Goal: Register for event/course: Register for event/course

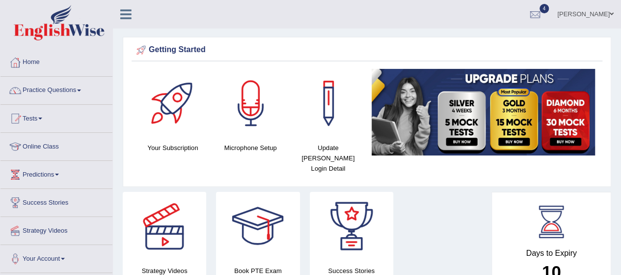
click at [621, 23] on html "Toggle navigation Home Practice Questions Speaking Practice Read Aloud Repeat S…" at bounding box center [310, 137] width 621 height 275
click at [42, 117] on span at bounding box center [40, 118] width 4 height 2
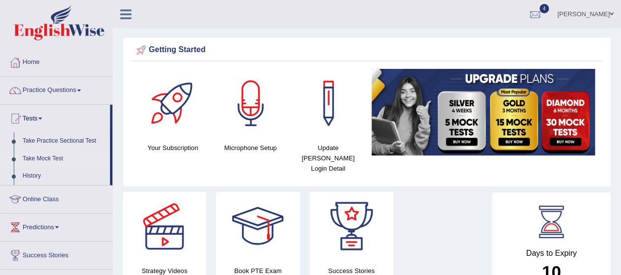
click at [46, 156] on link "Take Mock Test" at bounding box center [64, 159] width 92 height 18
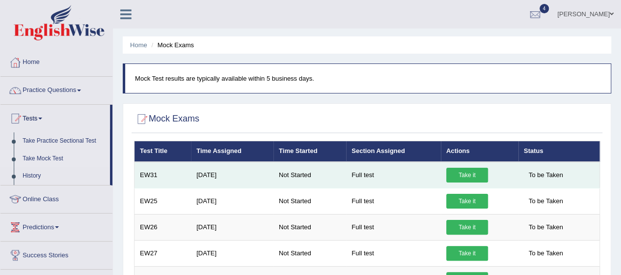
click at [460, 177] on link "Take it" at bounding box center [467, 174] width 42 height 15
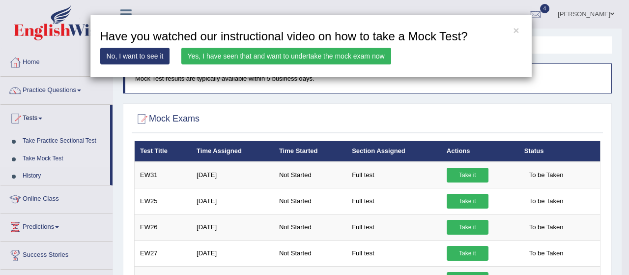
click at [276, 54] on link "Yes, I have seen that and want to undertake the mock exam now" at bounding box center [286, 56] width 210 height 17
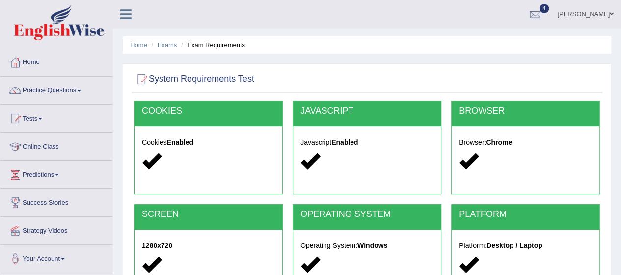
click at [618, 229] on div "Home Exams Exam Requirements System Requirements Test COOKIES Cookies Enabled J…" at bounding box center [367, 245] width 508 height 491
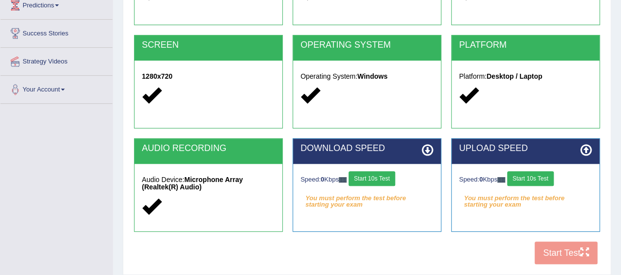
scroll to position [196, 0]
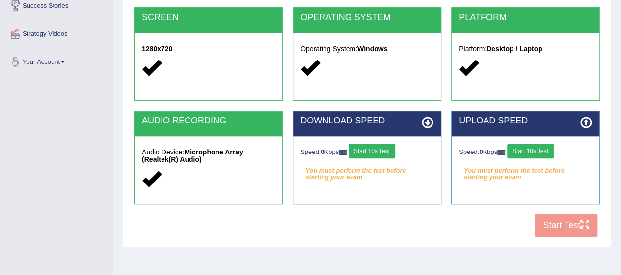
click at [368, 151] on button "Start 10s Test" at bounding box center [372, 150] width 47 height 15
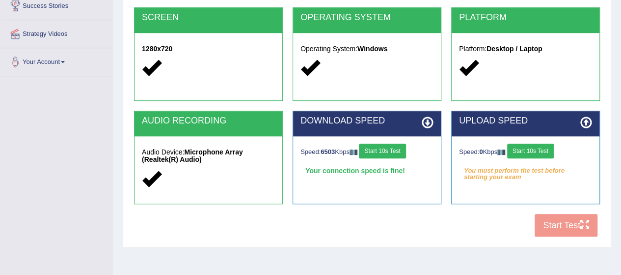
click at [538, 149] on button "Start 10s Test" at bounding box center [530, 150] width 47 height 15
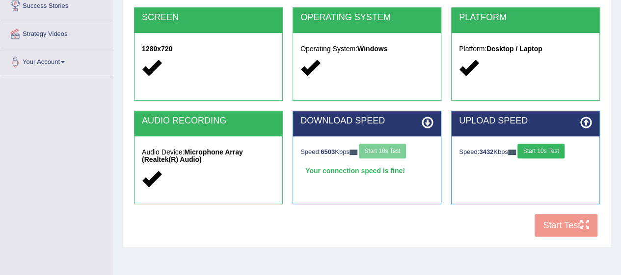
click at [544, 153] on button "Start 10s Test" at bounding box center [541, 150] width 47 height 15
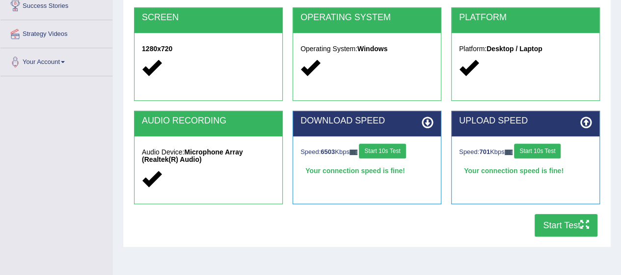
click at [576, 221] on button "Start Test" at bounding box center [566, 225] width 63 height 23
